Goal: Information Seeking & Learning: Understand process/instructions

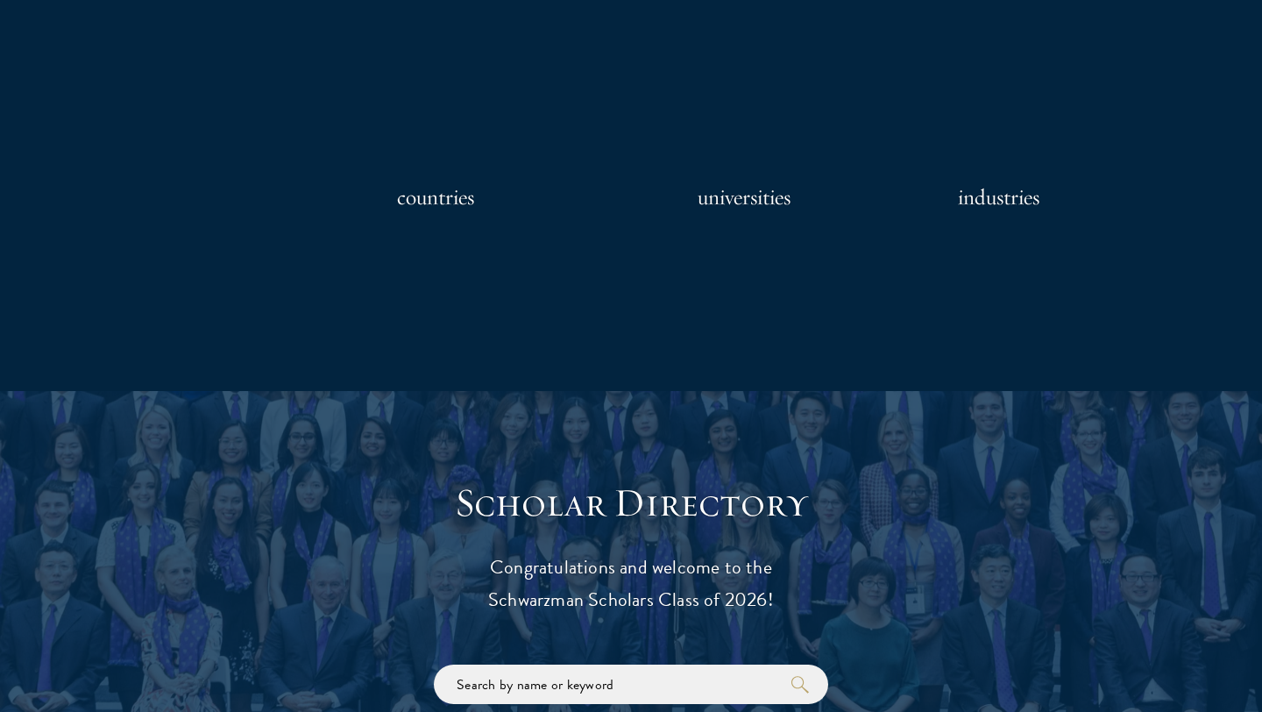
click at [507, 486] on h3 "Scholar Directory" at bounding box center [630, 503] width 543 height 49
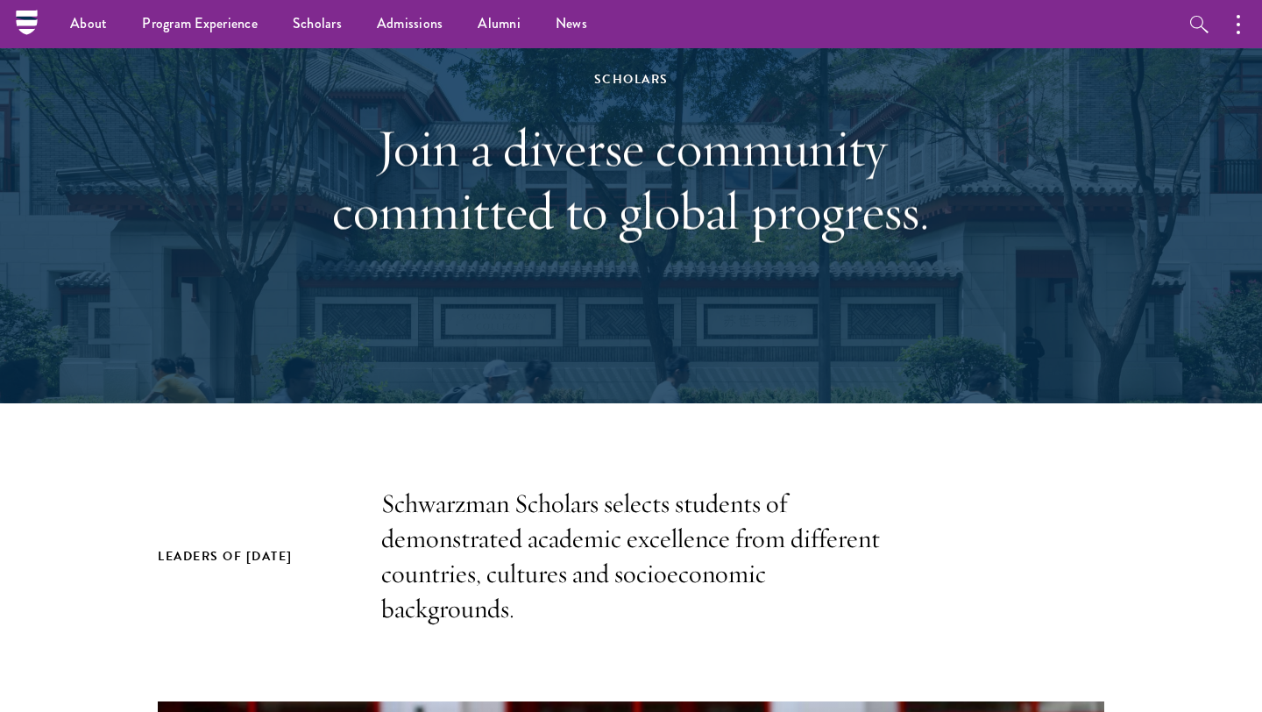
scroll to position [10, 0]
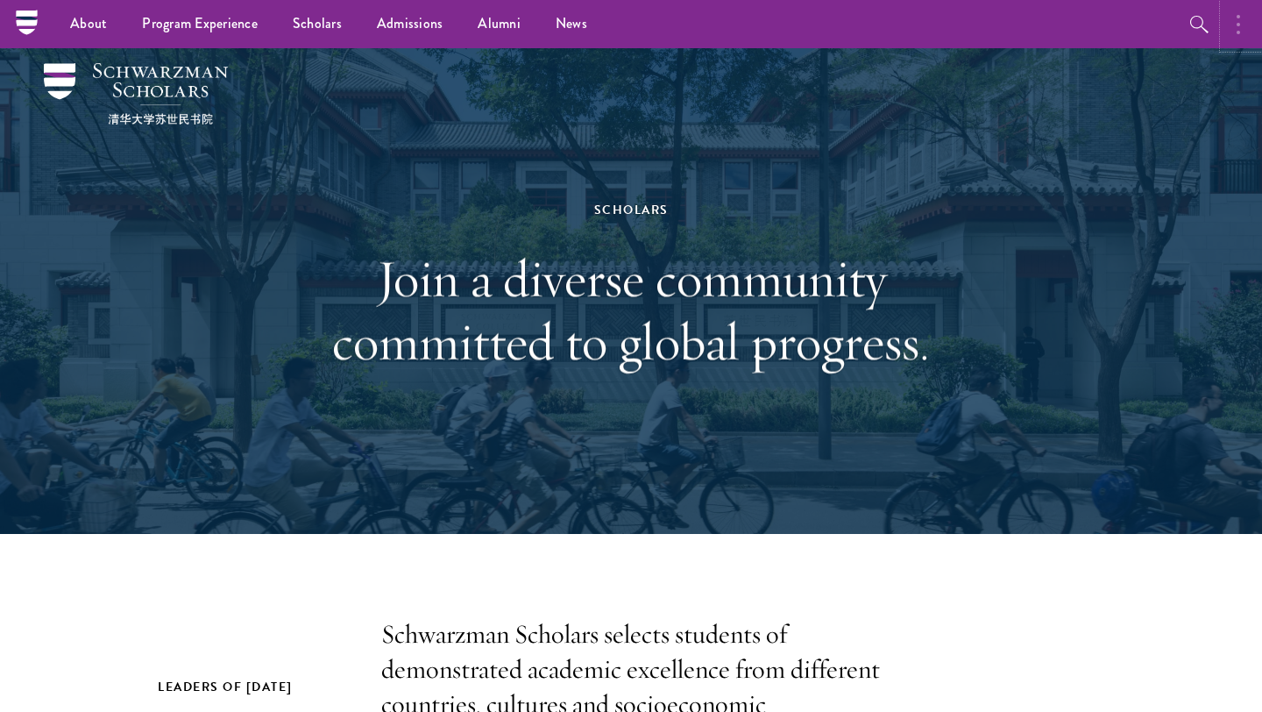
click at [1237, 26] on icon "button" at bounding box center [1239, 24] width 4 height 21
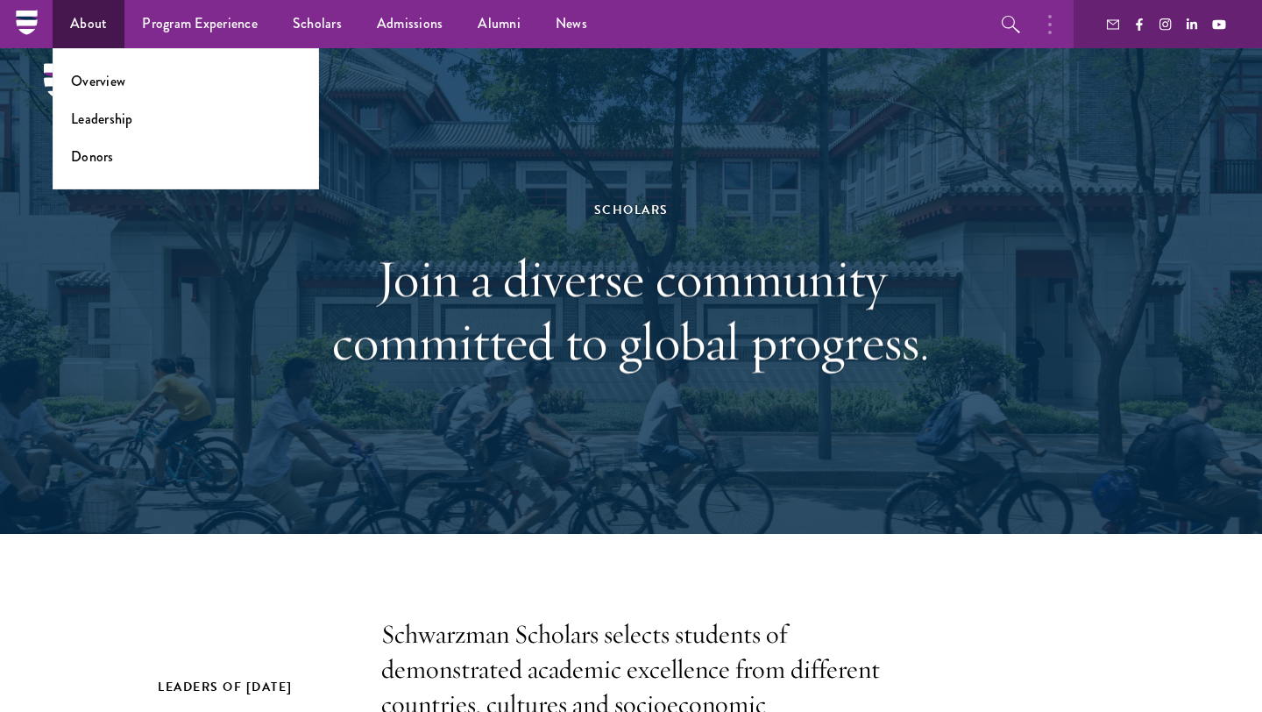
click at [67, 31] on link "About" at bounding box center [89, 24] width 72 height 48
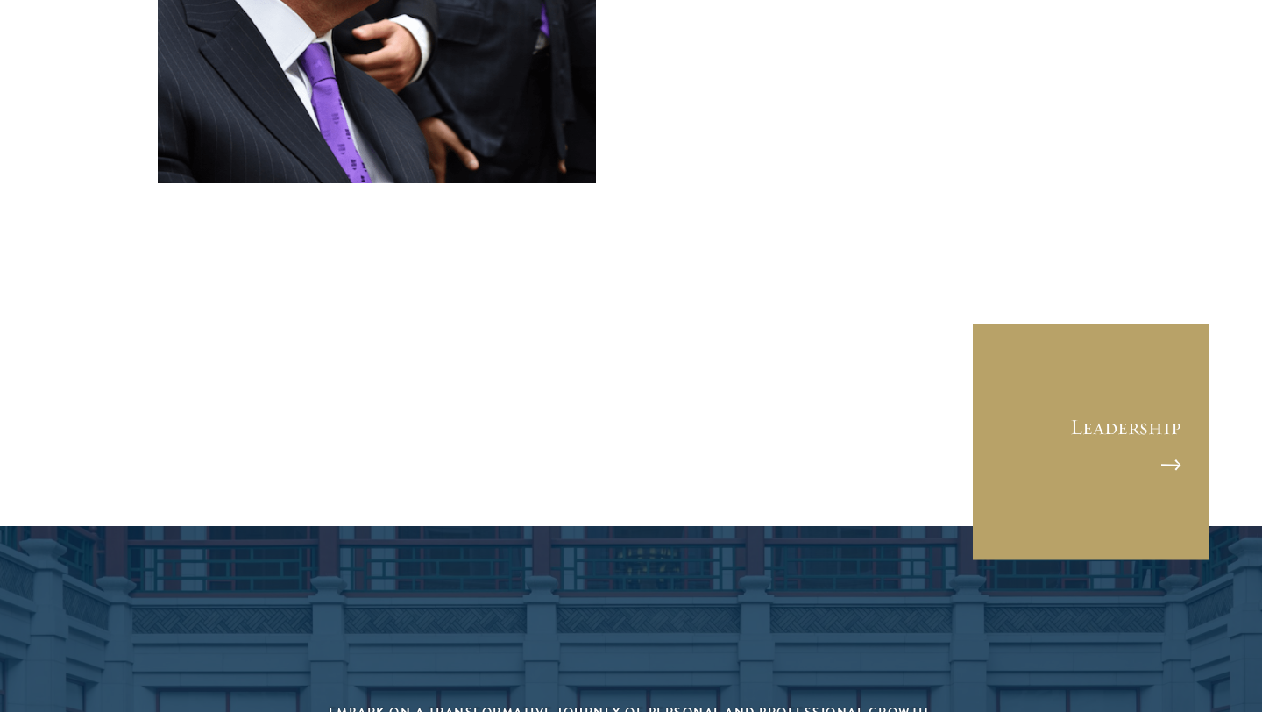
scroll to position [7220, 0]
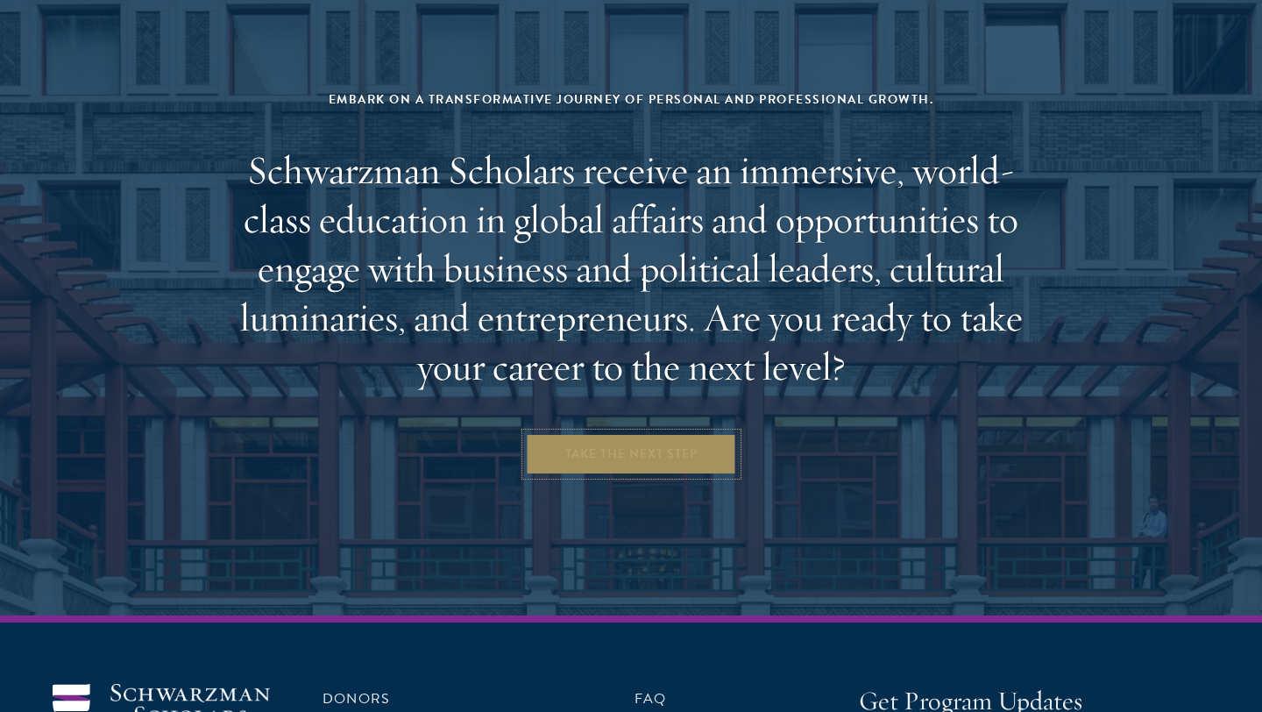
click at [590, 433] on link "Take the Next Step" at bounding box center [631, 454] width 211 height 42
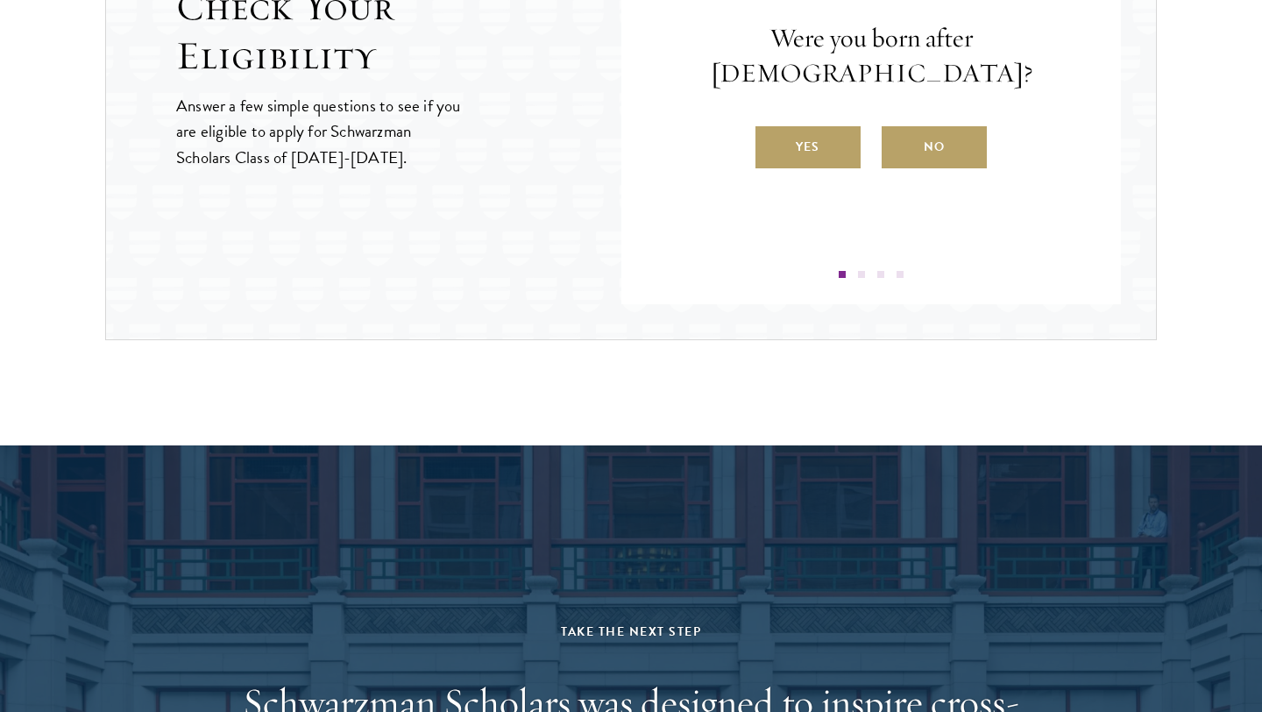
scroll to position [2816, 0]
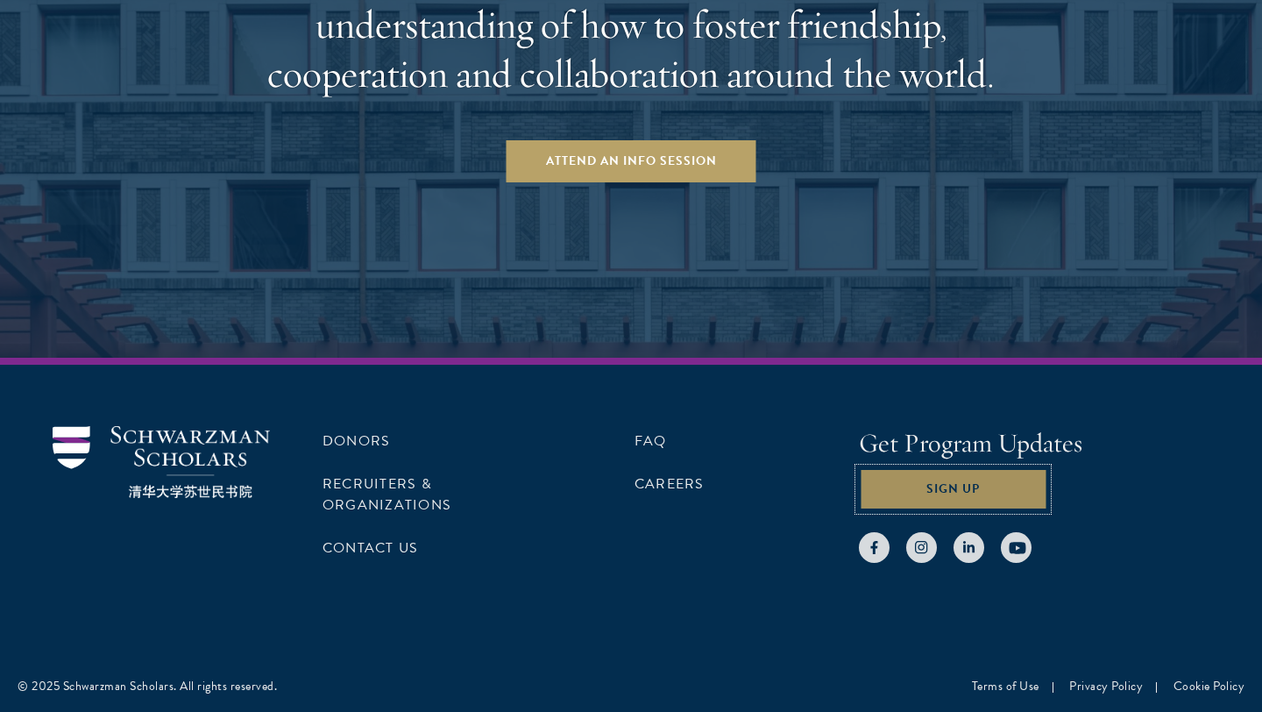
click at [980, 503] on button "Sign Up" at bounding box center [953, 489] width 188 height 42
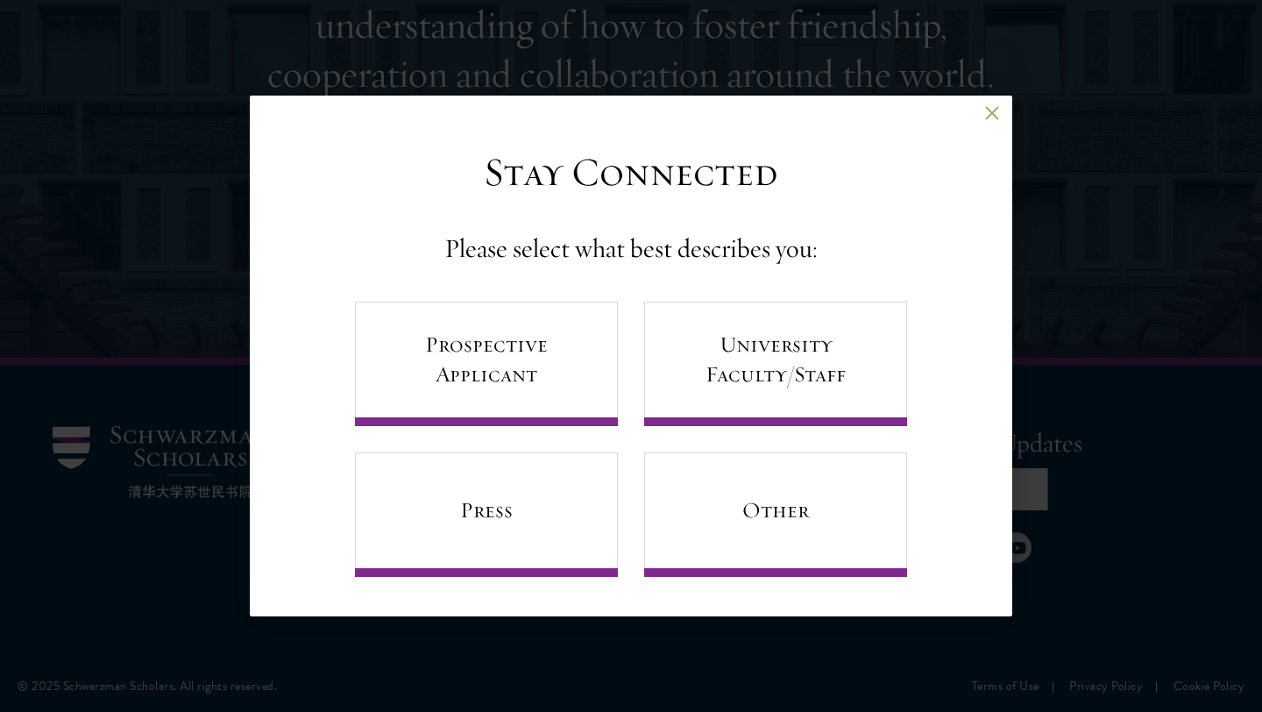
click at [990, 103] on div "Back Stay Connected Please select what best describes you: Prospective Applican…" at bounding box center [631, 357] width 763 height 522
click at [987, 109] on button at bounding box center [991, 113] width 15 height 15
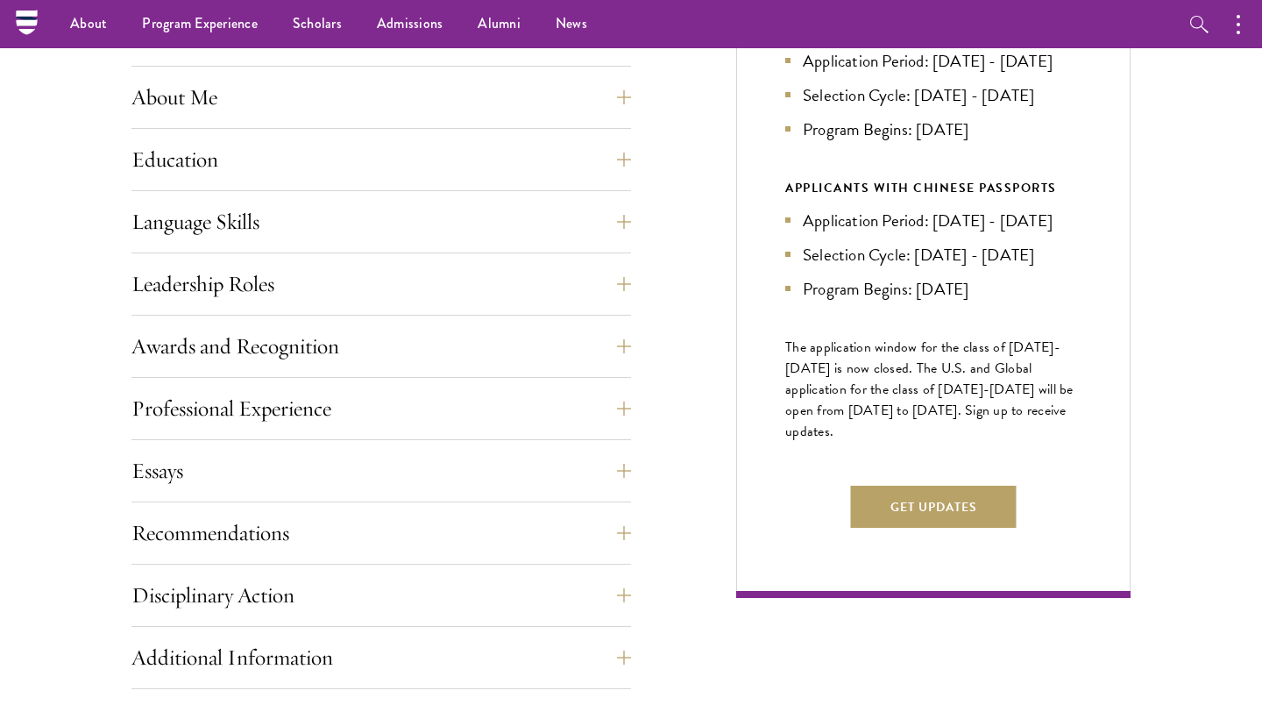
scroll to position [480, 0]
